Goal: Information Seeking & Learning: Learn about a topic

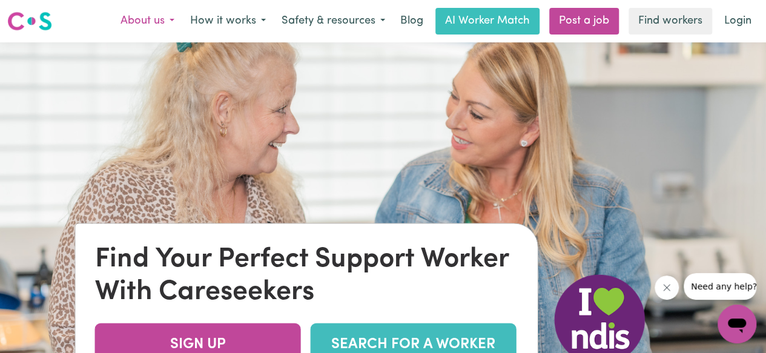
click at [154, 23] on button "About us" at bounding box center [148, 20] width 70 height 25
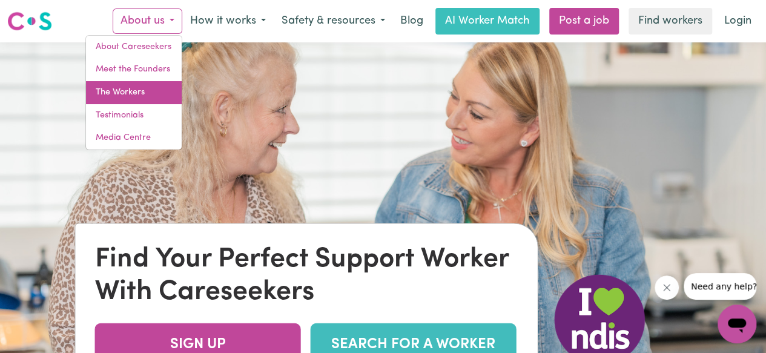
click at [119, 93] on link "The Workers" at bounding box center [134, 92] width 96 height 23
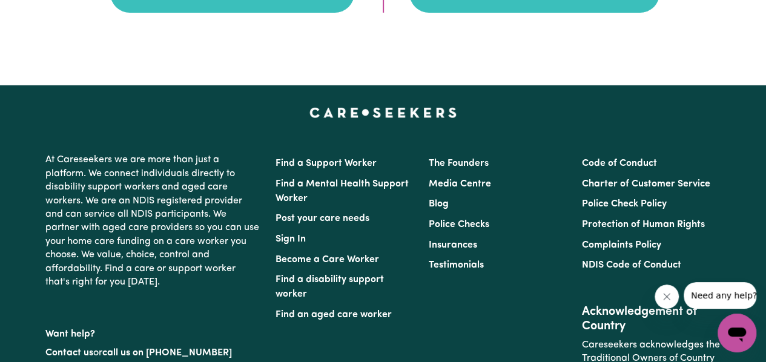
scroll to position [2030, 0]
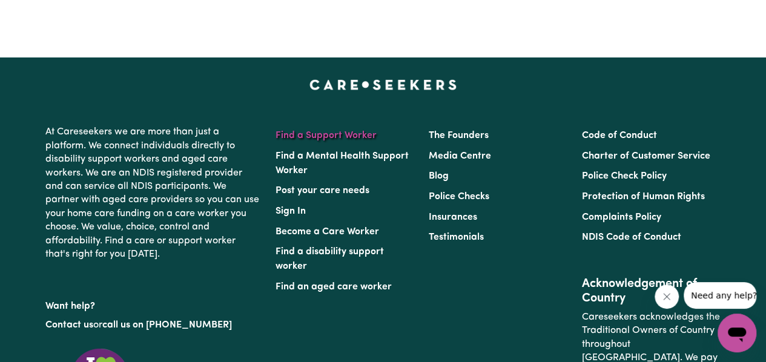
click at [294, 136] on link "Find a Support Worker" at bounding box center [325, 136] width 101 height 10
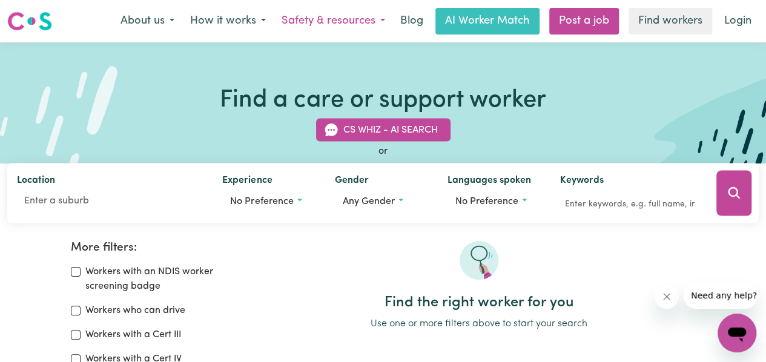
click at [304, 17] on button "Safety & resources" at bounding box center [333, 20] width 119 height 25
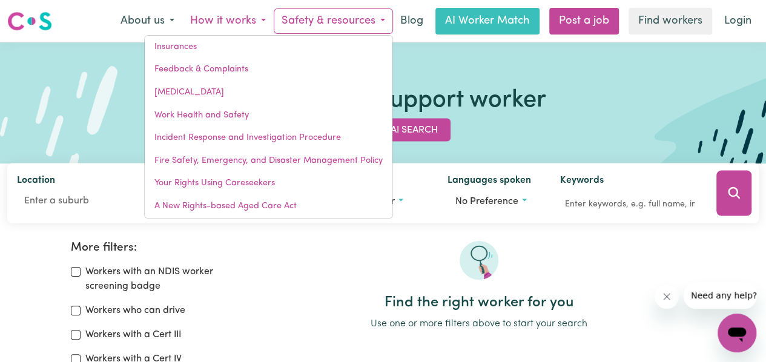
click at [223, 25] on button "How it works" at bounding box center [227, 20] width 91 height 25
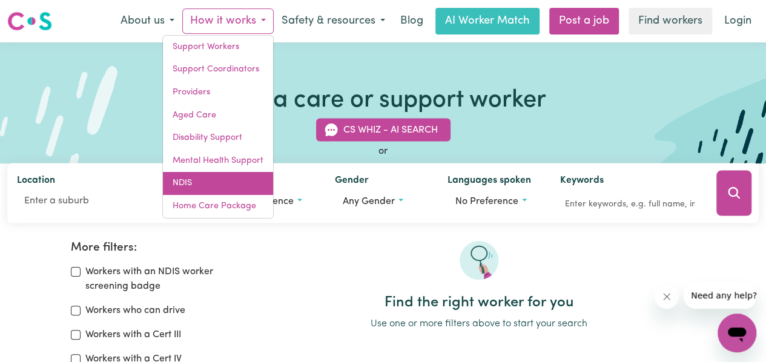
click at [192, 186] on link "NDIS" at bounding box center [218, 183] width 110 height 23
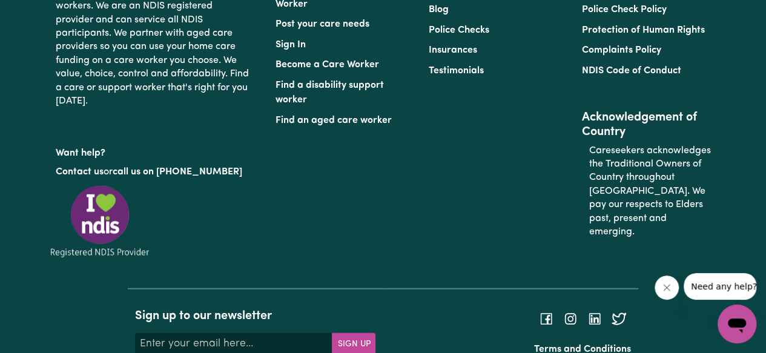
scroll to position [3514, 0]
